Goal: Information Seeking & Learning: Learn about a topic

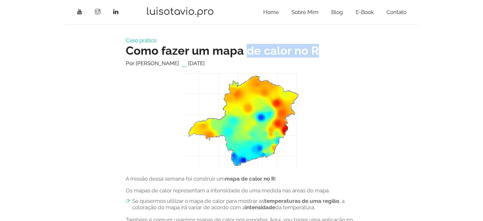
drag, startPoint x: 263, startPoint y: 46, endPoint x: 332, endPoint y: 51, distance: 69.2
click at [331, 51] on h2 "Como fazer um mapa de calor no R" at bounding box center [242, 51] width 232 height 14
click at [332, 51] on h2 "Como fazer um mapa de calor no R" at bounding box center [242, 51] width 232 height 14
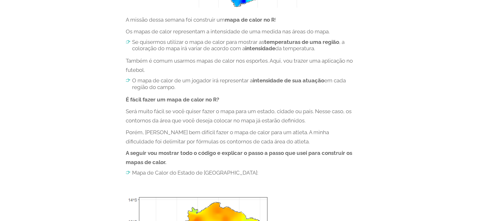
scroll to position [191, 0]
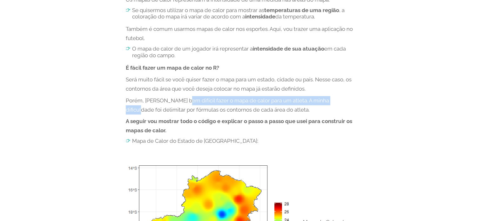
drag, startPoint x: 182, startPoint y: 95, endPoint x: 341, endPoint y: 100, distance: 159.3
click at [341, 100] on p "Porém, [PERSON_NAME] bem difícil fazer o mapa de calor para um atleta. A minha …" at bounding box center [242, 105] width 232 height 18
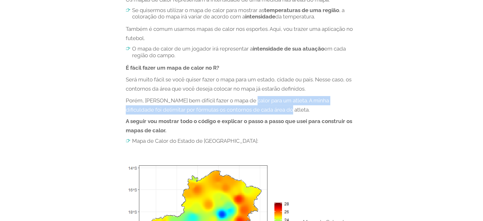
drag, startPoint x: 273, startPoint y: 96, endPoint x: 293, endPoint y: 111, distance: 24.9
click at [292, 111] on p "Porém, [PERSON_NAME] bem difícil fazer o mapa de calor para um atleta. A minha …" at bounding box center [242, 105] width 232 height 18
click at [293, 111] on p "Porém, [PERSON_NAME] bem difícil fazer o mapa de calor para um atleta. A minha …" at bounding box center [242, 105] width 232 height 18
drag, startPoint x: 290, startPoint y: 100, endPoint x: 316, endPoint y: 111, distance: 28.7
click at [316, 112] on p "Porém, [PERSON_NAME] bem difícil fazer o mapa de calor para um atleta. A minha …" at bounding box center [242, 105] width 232 height 18
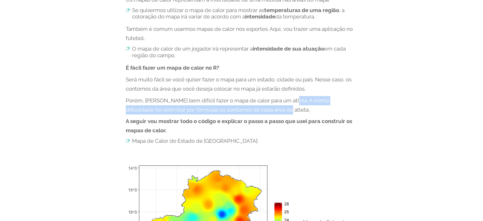
click at [318, 110] on p "Porém, [PERSON_NAME] bem difícil fazer o mapa de calor para um atleta. A minha …" at bounding box center [242, 105] width 232 height 18
drag, startPoint x: 300, startPoint y: 99, endPoint x: 272, endPoint y: 112, distance: 31.4
click at [264, 112] on p "Porém, [PERSON_NAME] bem difícil fazer o mapa de calor para um atleta. A minha …" at bounding box center [242, 105] width 232 height 18
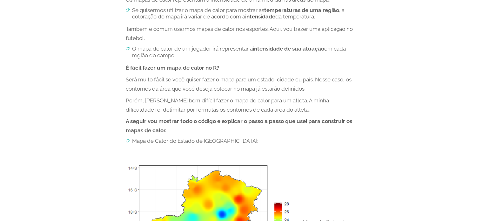
click at [272, 112] on p "Porém, [PERSON_NAME] bem difícil fazer o mapa de calor para um atleta. A minha …" at bounding box center [242, 105] width 232 height 18
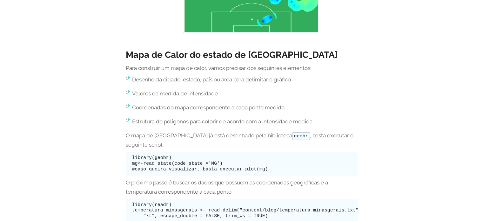
scroll to position [604, 0]
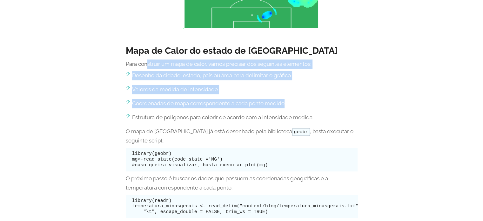
drag, startPoint x: 165, startPoint y: 58, endPoint x: 288, endPoint y: 101, distance: 130.0
click at [288, 101] on p "Coordenadas do mapa correspondente a cada ponto medido" at bounding box center [245, 103] width 226 height 9
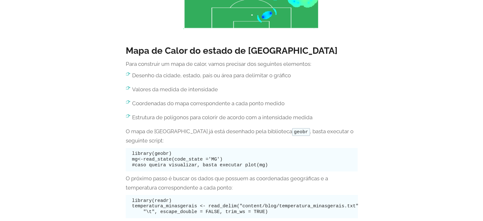
click at [255, 84] on ul "Desenho da cidade, estado, país ou área para delimitar o gráfico Valores da med…" at bounding box center [242, 96] width 232 height 51
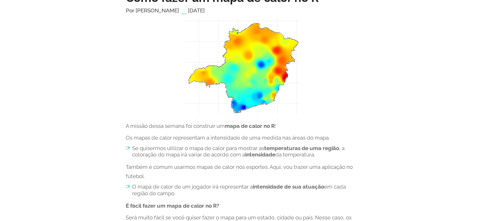
scroll to position [64, 0]
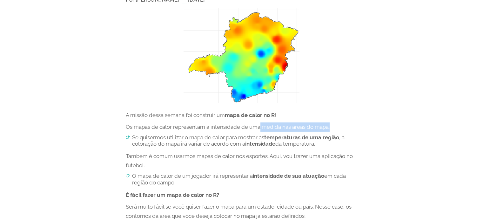
drag, startPoint x: 276, startPoint y: 128, endPoint x: 332, endPoint y: 131, distance: 55.7
click at [331, 131] on p "Os mapas de calor representam a intensidade de uma medida nas áreas do mapa." at bounding box center [242, 126] width 232 height 9
click at [333, 129] on p "Os mapas de calor representam a intensidade de uma medida nas áreas do mapa." at bounding box center [242, 126] width 232 height 9
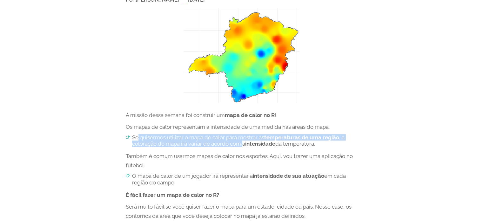
drag, startPoint x: 144, startPoint y: 140, endPoint x: 254, endPoint y: 142, distance: 110.3
click at [250, 144] on li "Se quisermos utilizar o mapa de calor para mostrar as temperaturas de uma regiã…" at bounding box center [242, 140] width 232 height 13
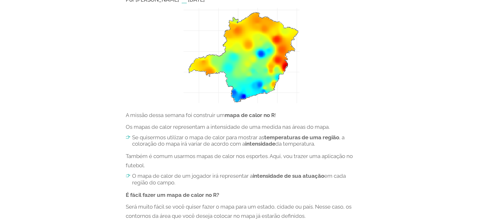
click at [254, 142] on strong "intensidade" at bounding box center [260, 143] width 30 height 6
drag, startPoint x: 255, startPoint y: 139, endPoint x: 334, endPoint y: 146, distance: 79.8
click at [334, 146] on li "Se quisermos utilizar o mapa de calor para mostrar as temperaturas de uma regiã…" at bounding box center [242, 140] width 232 height 13
click at [333, 146] on li "Se quisermos utilizar o mapa de calor para mostrar as temperaturas de uma regiã…" at bounding box center [242, 140] width 232 height 13
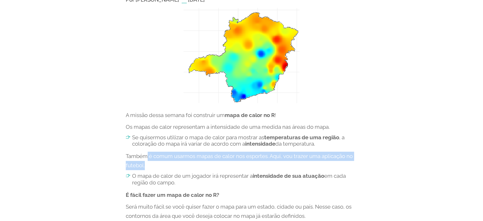
drag, startPoint x: 147, startPoint y: 155, endPoint x: 287, endPoint y: 169, distance: 139.9
click at [287, 169] on p "Também é comum usarmos mapas de calor nos esportes. Aqui, vou trazer uma aplica…" at bounding box center [242, 161] width 232 height 18
click at [287, 167] on p "Também é comum usarmos mapas de calor nos esportes. Aqui, vou trazer uma aplica…" at bounding box center [242, 161] width 232 height 18
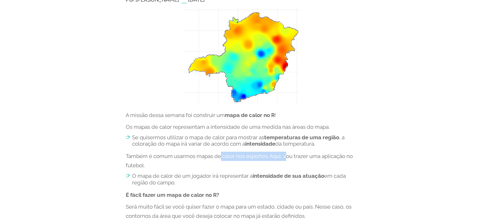
drag, startPoint x: 221, startPoint y: 148, endPoint x: 288, endPoint y: 160, distance: 67.8
click at [288, 159] on p "Também é comum usarmos mapas de calor nos esportes. Aqui, vou trazer uma aplica…" at bounding box center [242, 161] width 232 height 18
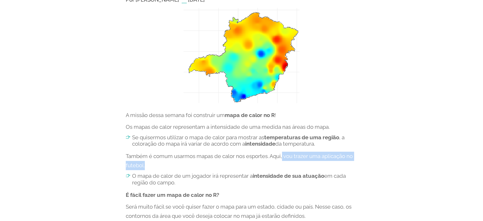
drag, startPoint x: 284, startPoint y: 153, endPoint x: 342, endPoint y: 161, distance: 59.0
click at [342, 161] on p "Também é comum usarmos mapas de calor nos esportes. Aqui, vou trazer uma aplica…" at bounding box center [242, 161] width 232 height 18
click at [346, 158] on p "Também é comum usarmos mapas de calor nos esportes. Aqui, vou trazer uma aplica…" at bounding box center [242, 161] width 232 height 18
click at [353, 162] on p "Também é comum usarmos mapas de calor nos esportes. Aqui, vou trazer uma aplica…" at bounding box center [242, 161] width 232 height 18
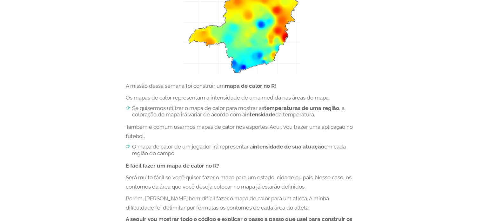
scroll to position [127, 0]
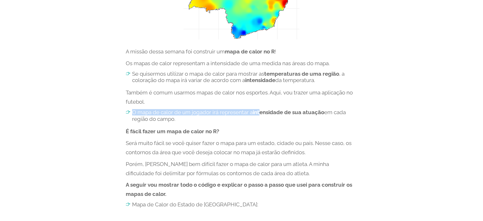
drag, startPoint x: 186, startPoint y: 109, endPoint x: 264, endPoint y: 114, distance: 79.0
click at [264, 114] on strong "intensidade de sua atuação" at bounding box center [288, 112] width 71 height 6
click at [267, 114] on strong "intensidade de sua atuação" at bounding box center [288, 112] width 71 height 6
drag, startPoint x: 286, startPoint y: 112, endPoint x: 354, endPoint y: 120, distance: 68.5
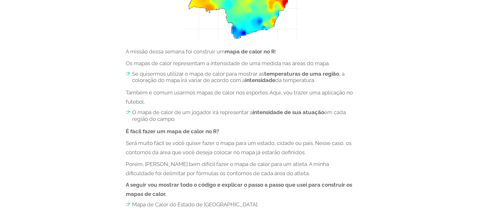
click at [354, 120] on li "O mapa de calor de um jogador irá representar a intensidade de sua atuação em c…" at bounding box center [242, 115] width 232 height 13
click at [354, 119] on li "O mapa de calor de um jogador irá representar a intensidade de sua atuação em c…" at bounding box center [242, 115] width 232 height 13
click at [203, 121] on li "O mapa de calor de um jogador irá representar a intensidade de sua atuação em c…" at bounding box center [242, 115] width 232 height 13
